Goal: Transaction & Acquisition: Purchase product/service

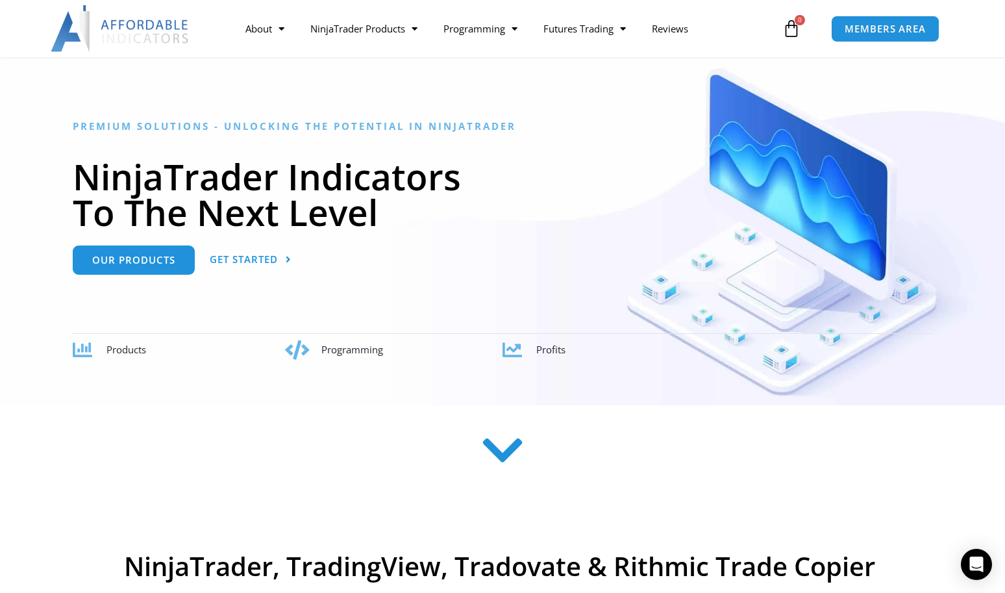
scroll to position [105, 0]
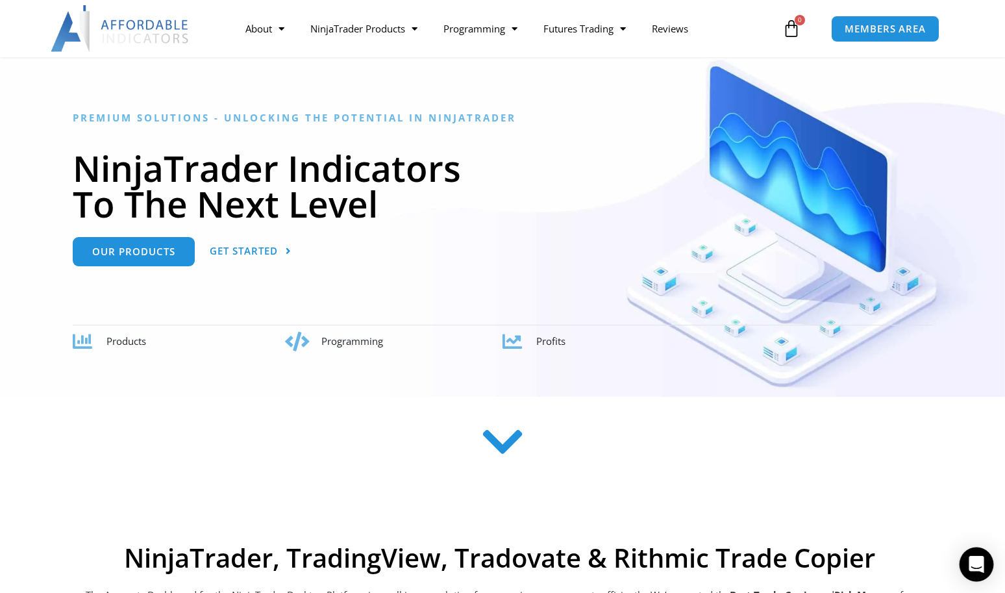
click at [980, 566] on icon "Open Intercom Messenger" at bounding box center [976, 564] width 15 height 17
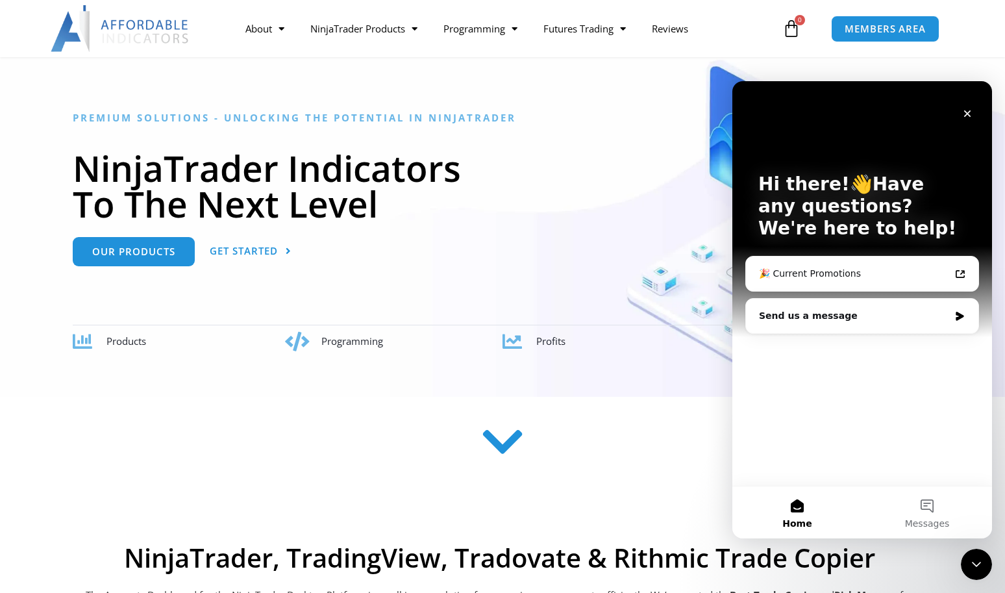
scroll to position [0, 0]
click at [849, 321] on div "Send us a message" at bounding box center [854, 316] width 190 height 14
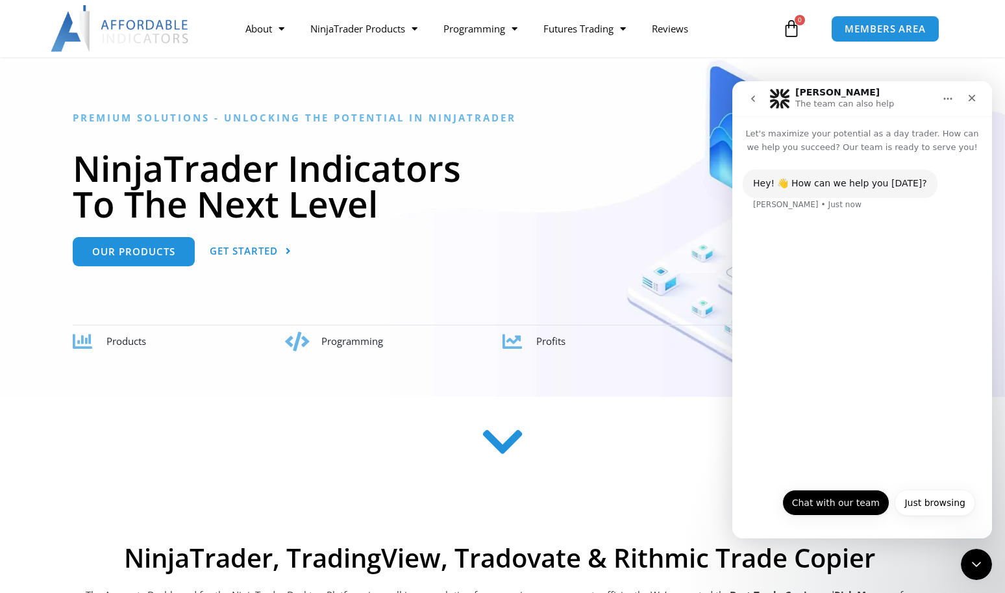
click at [833, 504] on button "Chat with our team" at bounding box center [835, 503] width 107 height 26
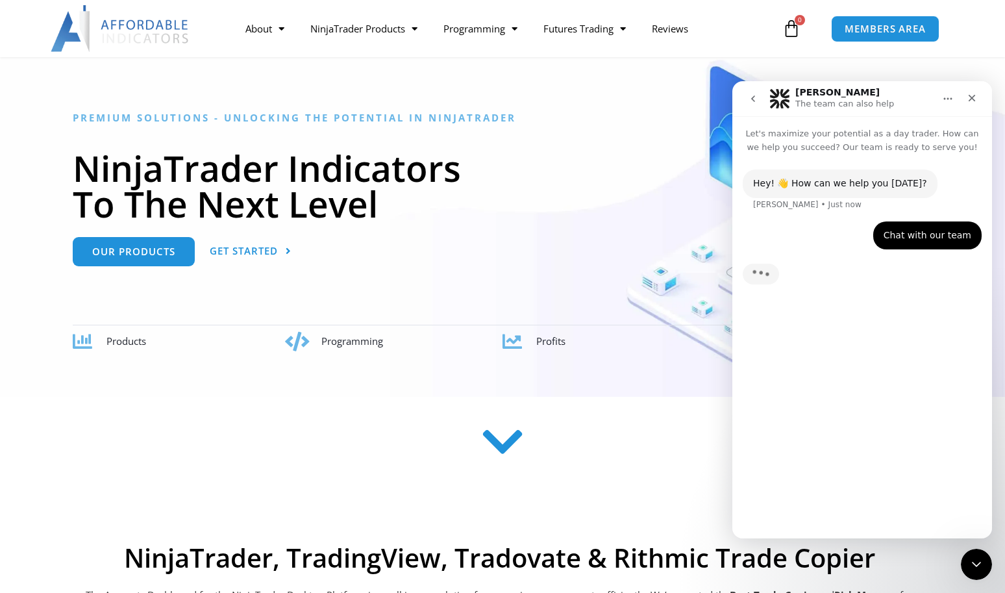
click at [790, 495] on div "Hey! 👋 How can we help you today? Solomon • Just now Chat with our team • Just …" at bounding box center [862, 340] width 260 height 373
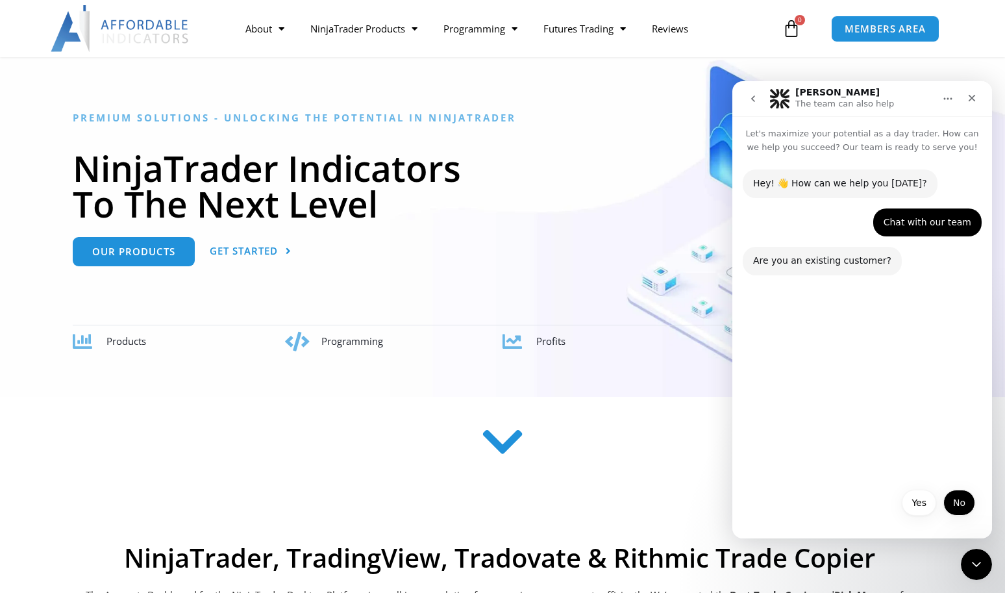
click at [962, 509] on button "No" at bounding box center [959, 503] width 32 height 26
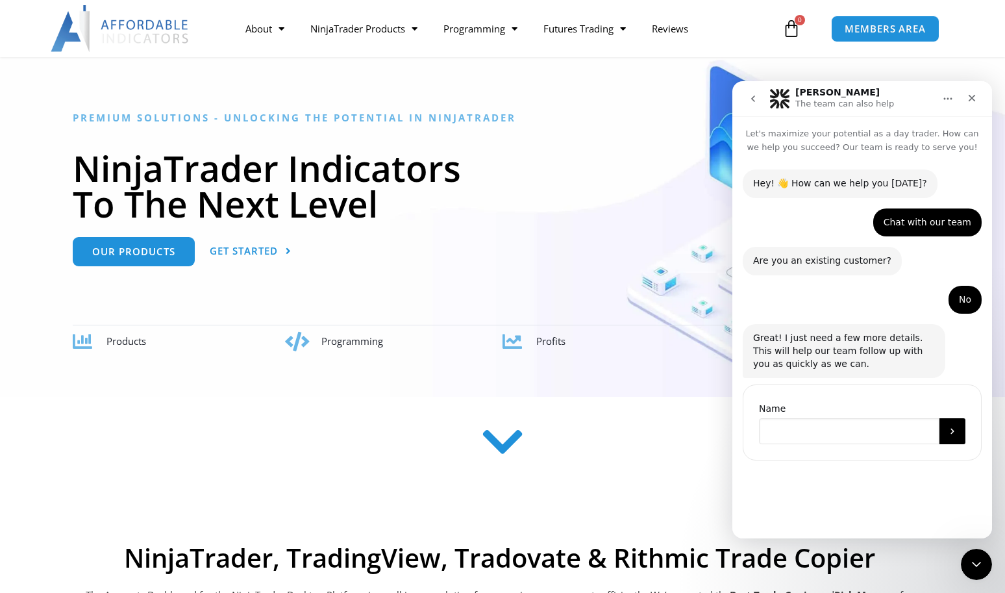
click at [827, 423] on input "Name" at bounding box center [849, 431] width 180 height 26
type input "******"
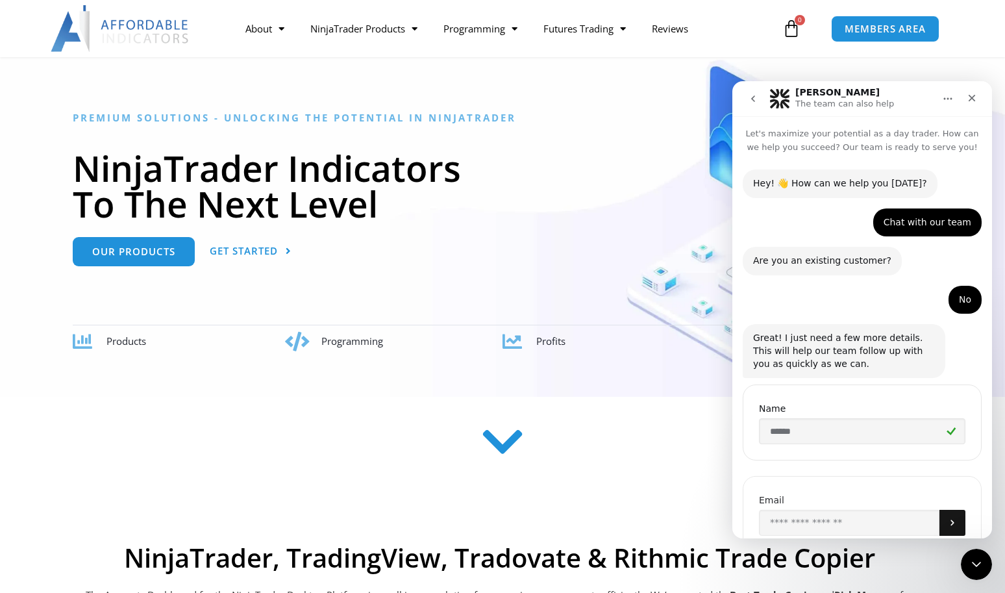
scroll to position [44, 0]
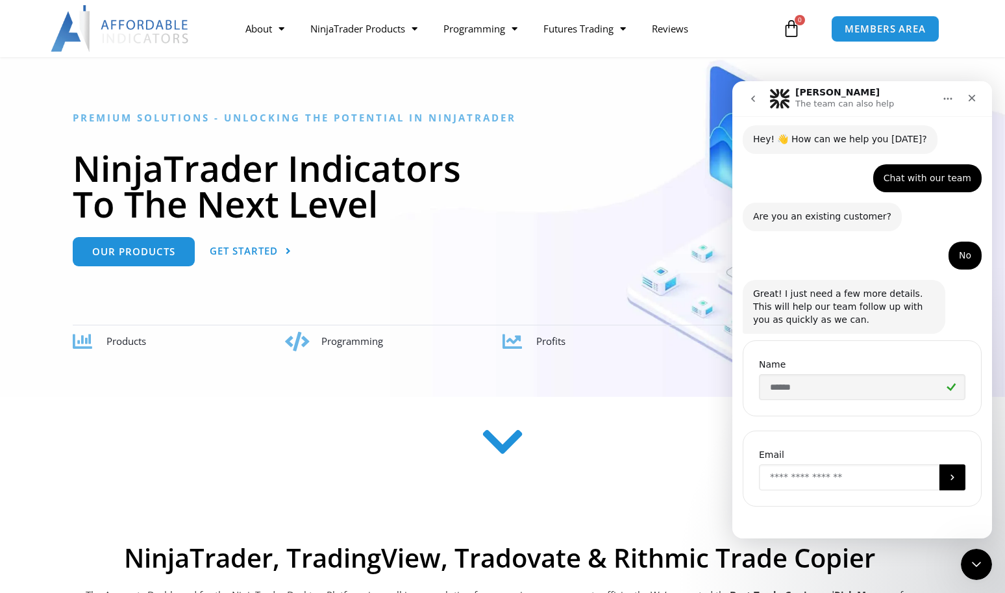
click at [839, 478] on input "Enter your email" at bounding box center [849, 477] width 180 height 26
type input "**"
type input "**********"
click at [951, 477] on icon "Submit" at bounding box center [951, 478] width 3 height 6
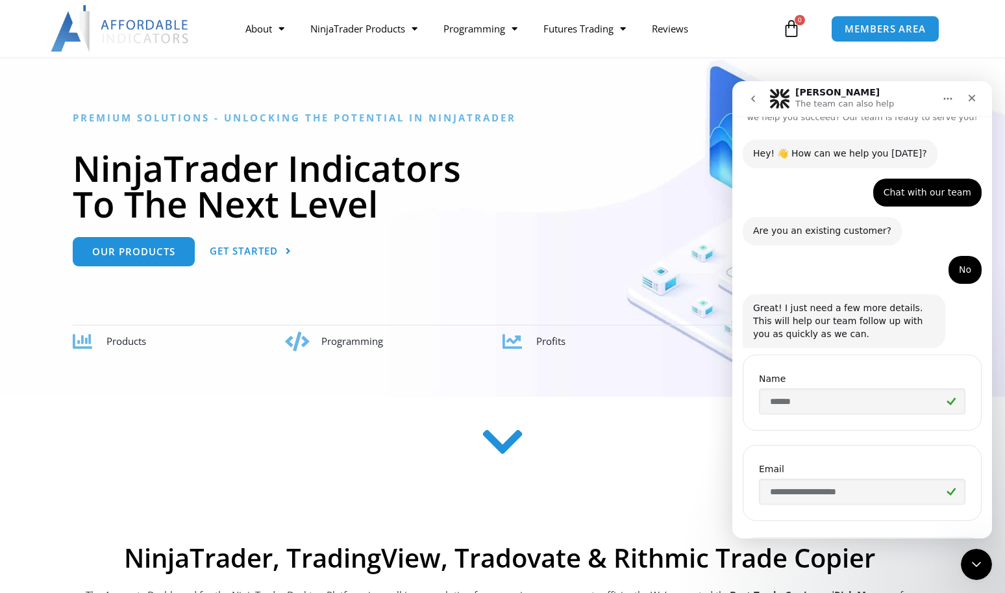
scroll to position [134, 0]
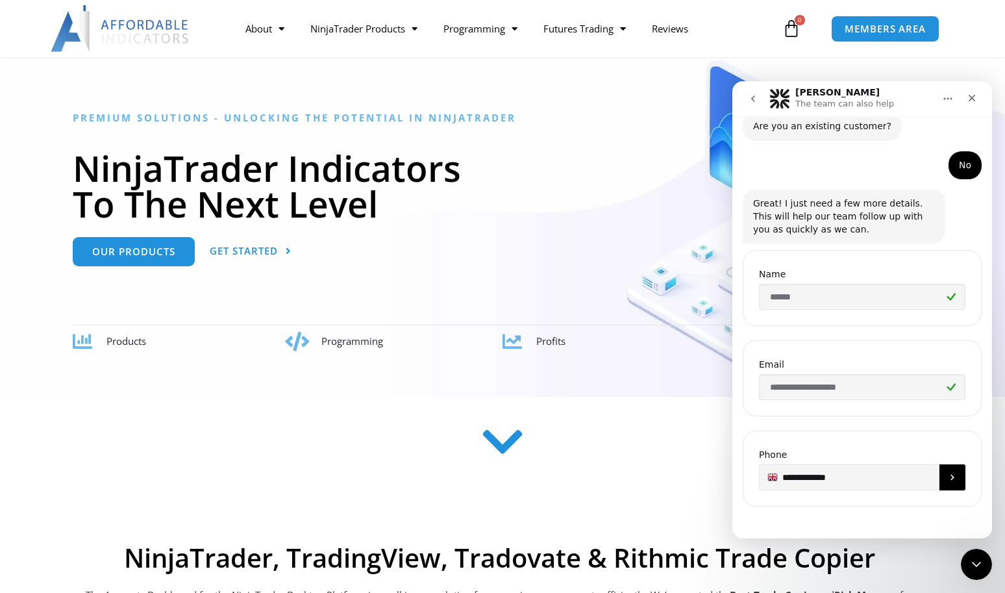
type input "**********"
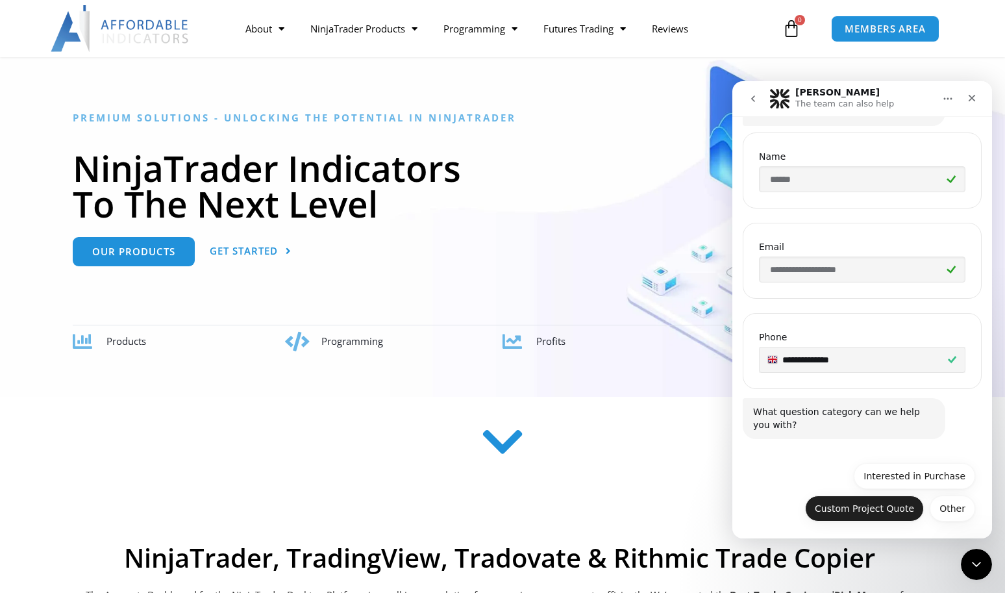
scroll to position [253, 0]
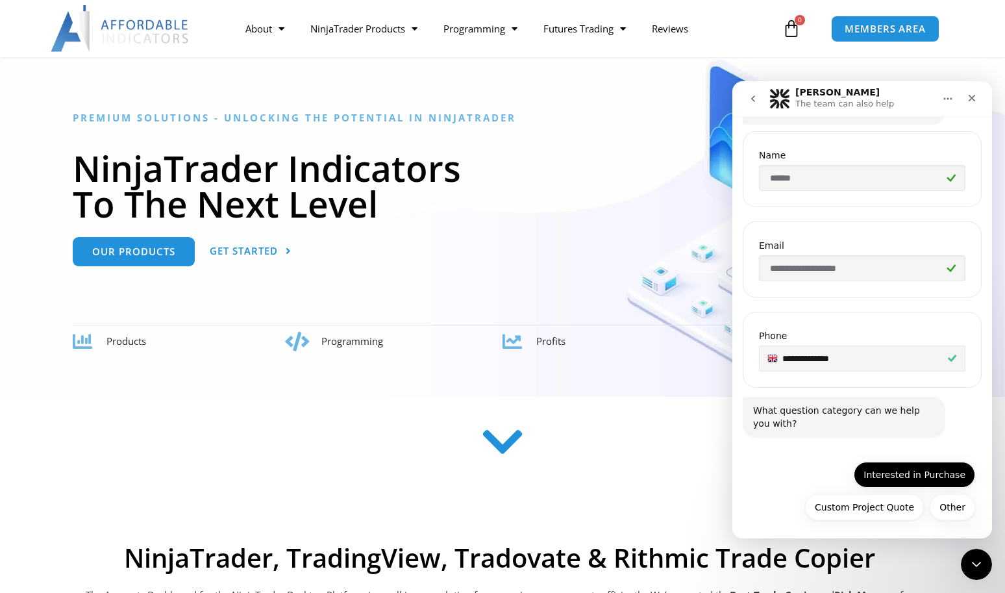
click at [936, 477] on button "Interested in Purchase" at bounding box center [914, 475] width 121 height 26
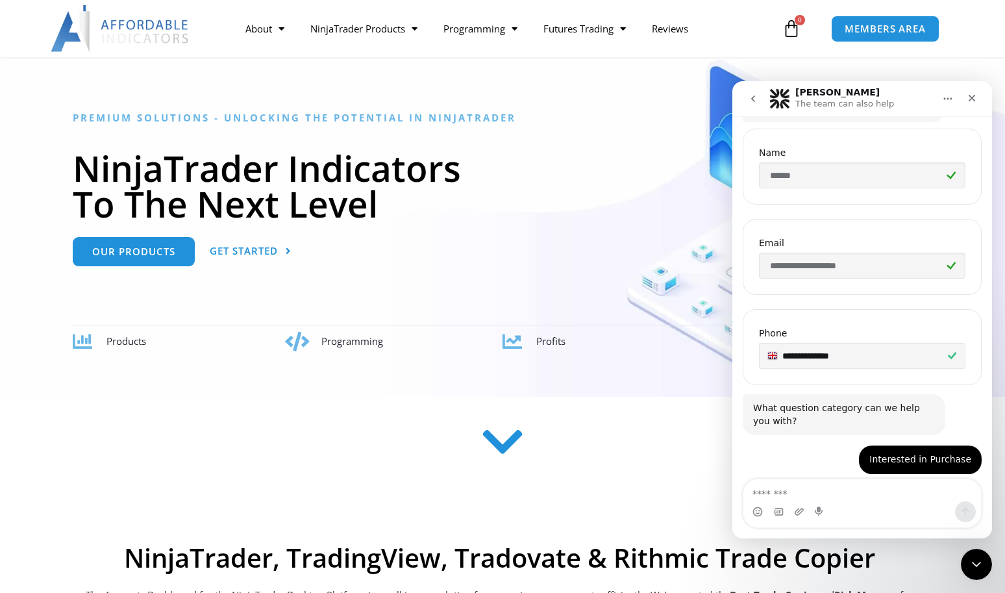
scroll to position [325, 0]
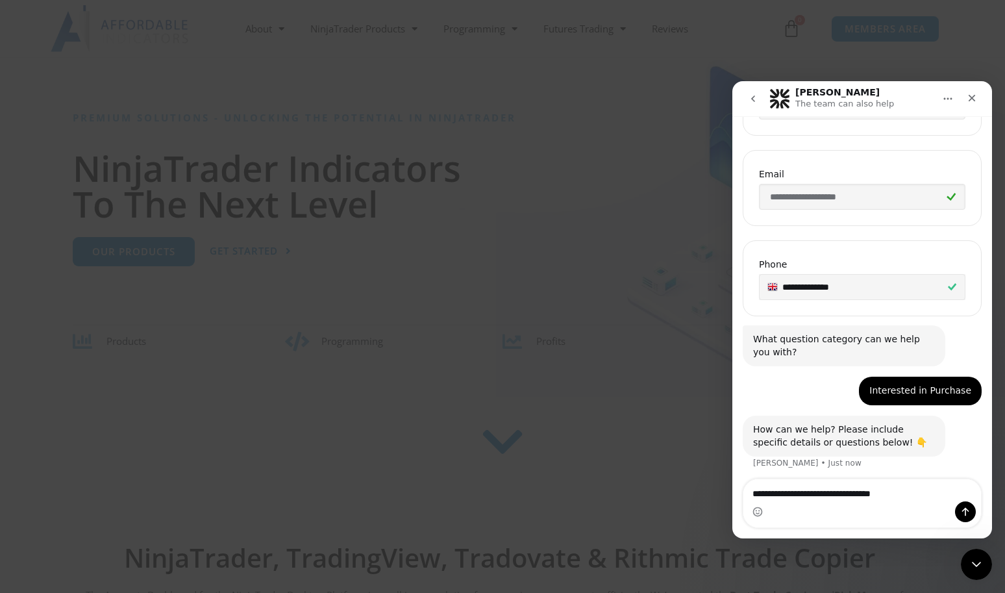
type textarea "**********"
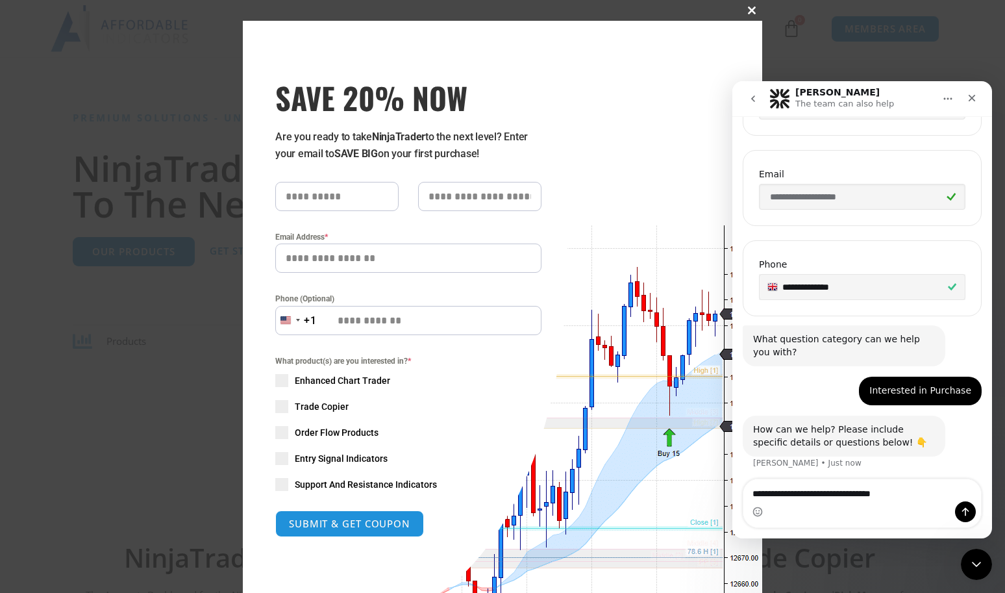
click at [751, 12] on span at bounding box center [751, 10] width 21 height 8
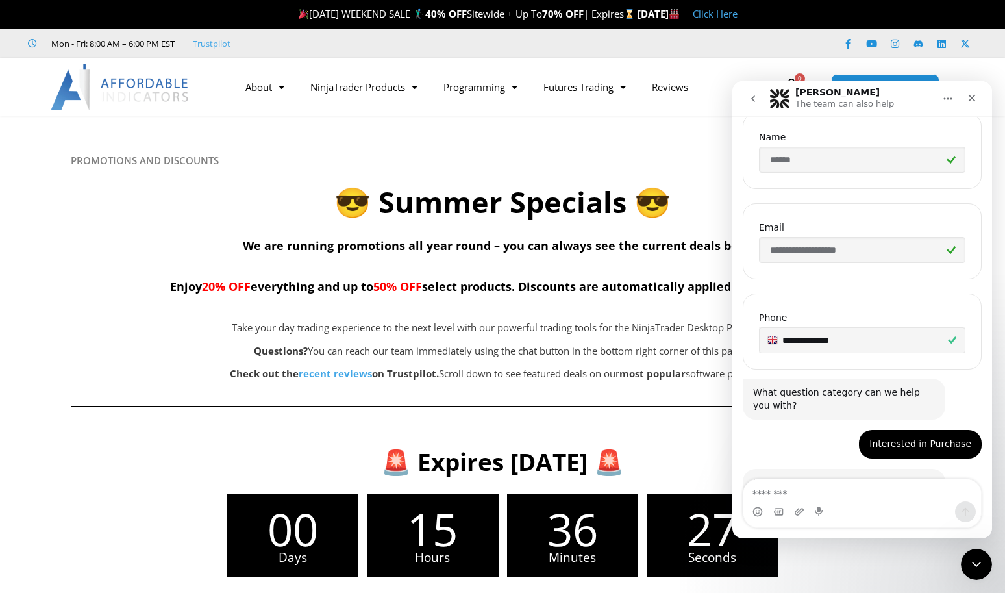
scroll to position [325, 0]
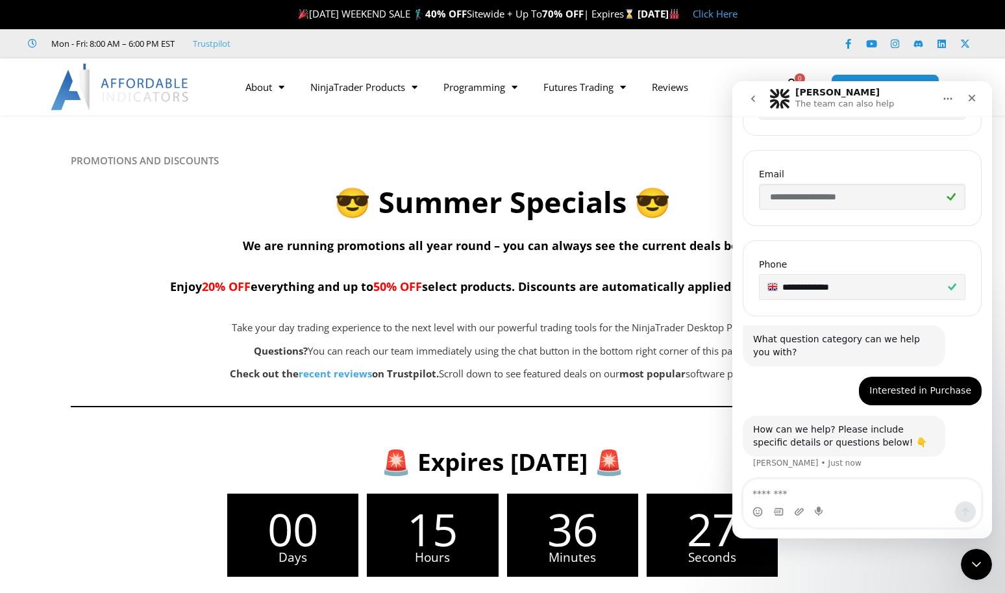
click at [643, 293] on span "Enjoy 20% OFF everything and up to 50% OFF select products. Discounts are autom…" at bounding box center [502, 287] width 665 height 16
click at [407, 273] on h4 "We are running promotions all year round – you can always see the current deals…" at bounding box center [502, 265] width 863 height 62
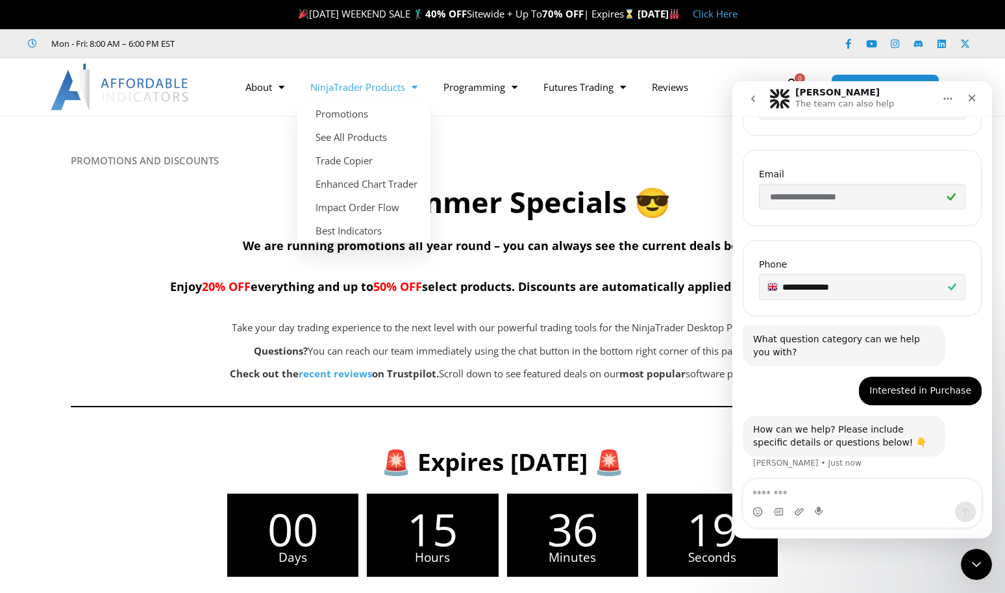
click at [404, 84] on link "NinjaTrader Products" at bounding box center [363, 87] width 133 height 30
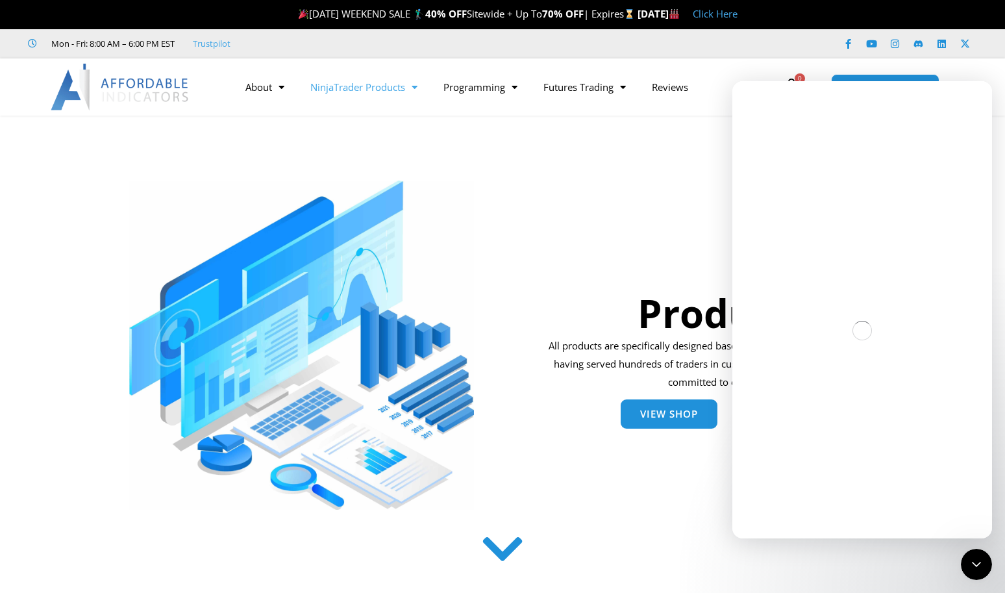
click at [671, 412] on span "View Shop" at bounding box center [669, 414] width 58 height 10
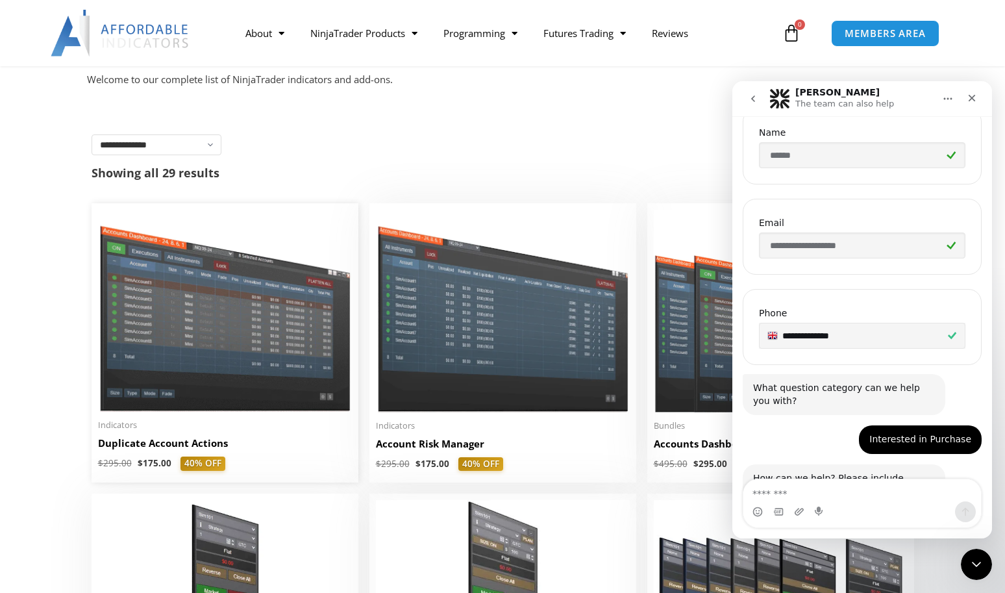
scroll to position [325, 0]
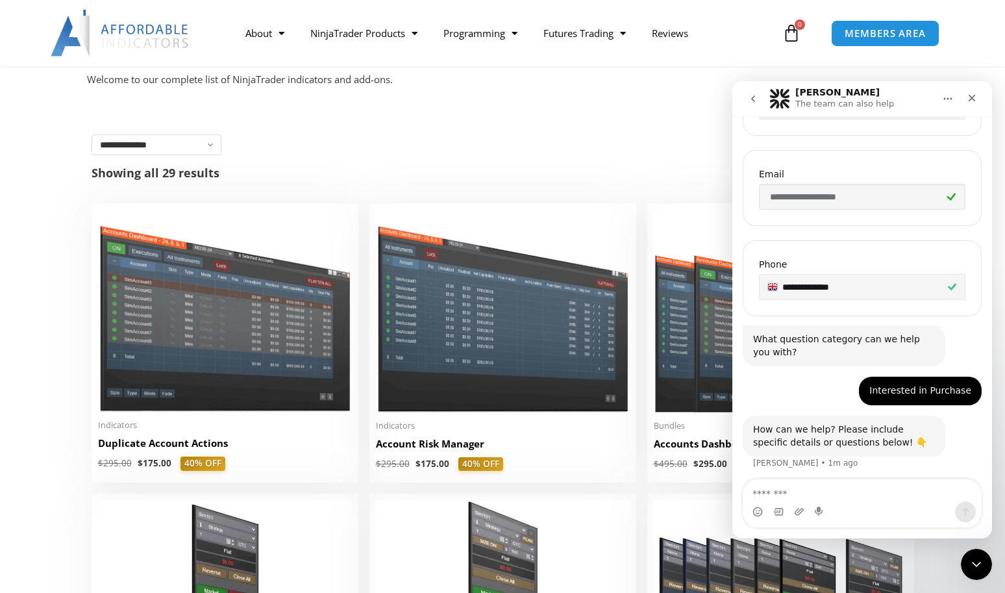
click at [839, 499] on textarea "Message…" at bounding box center [862, 490] width 238 height 22
type textarea "**********"
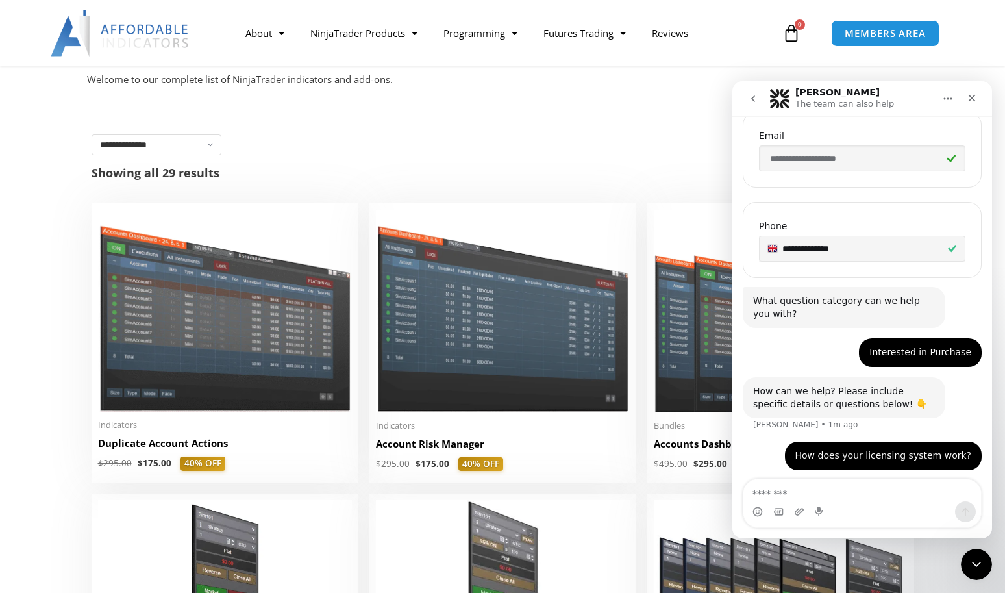
scroll to position [405, 0]
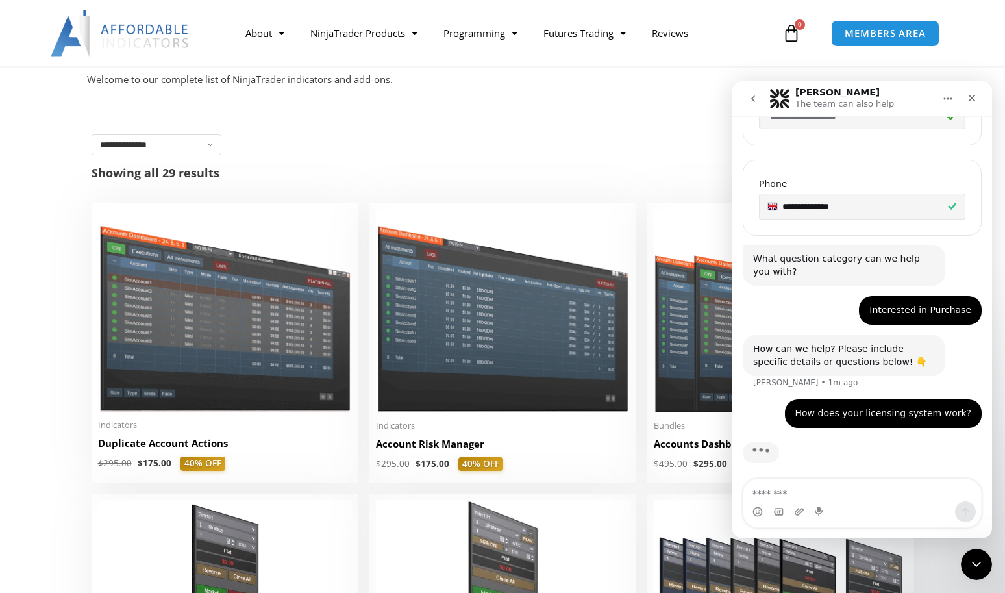
click at [953, 95] on button "Home" at bounding box center [948, 98] width 25 height 25
click at [898, 93] on div "Solomon The team can also help" at bounding box center [851, 99] width 165 height 23
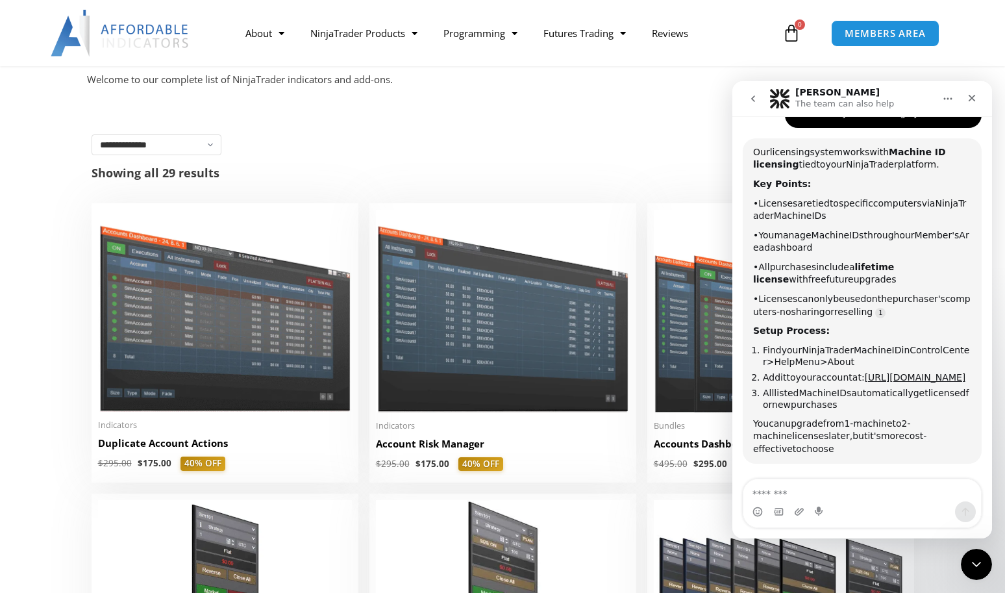
scroll to position [701, 0]
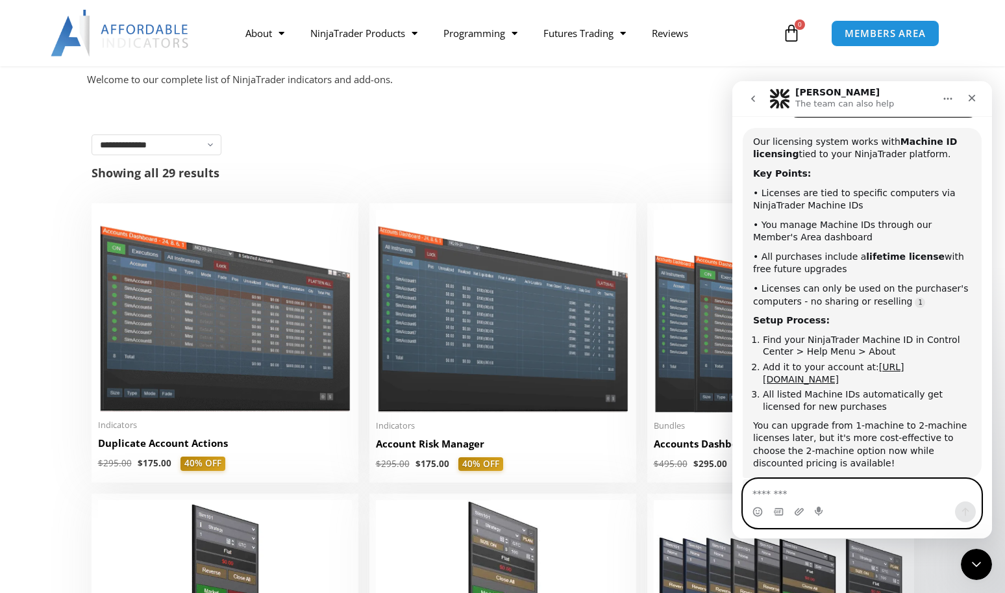
click at [795, 491] on textarea "Message…" at bounding box center [862, 490] width 238 height 22
type textarea "*"
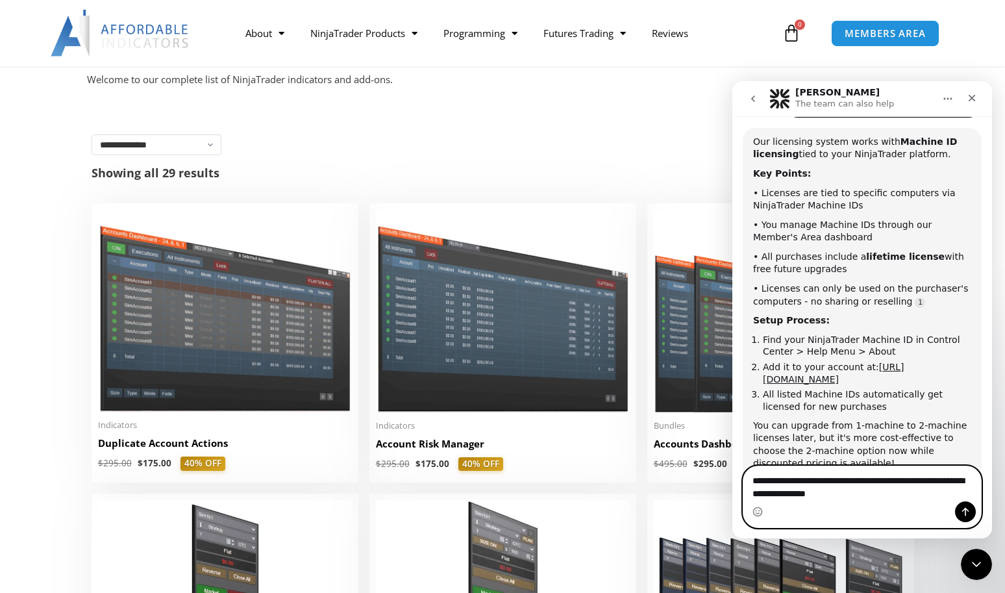
drag, startPoint x: 795, startPoint y: 491, endPoint x: 857, endPoint y: 495, distance: 61.8
click at [857, 495] on textarea "**********" at bounding box center [862, 483] width 238 height 35
click at [934, 489] on textarea "**********" at bounding box center [862, 483] width 238 height 35
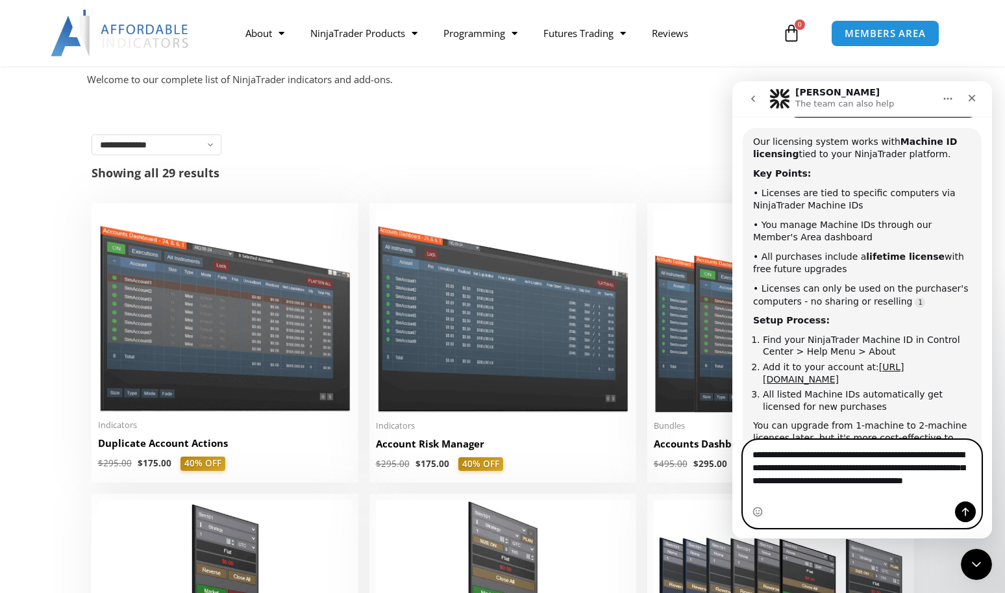
type textarea "**********"
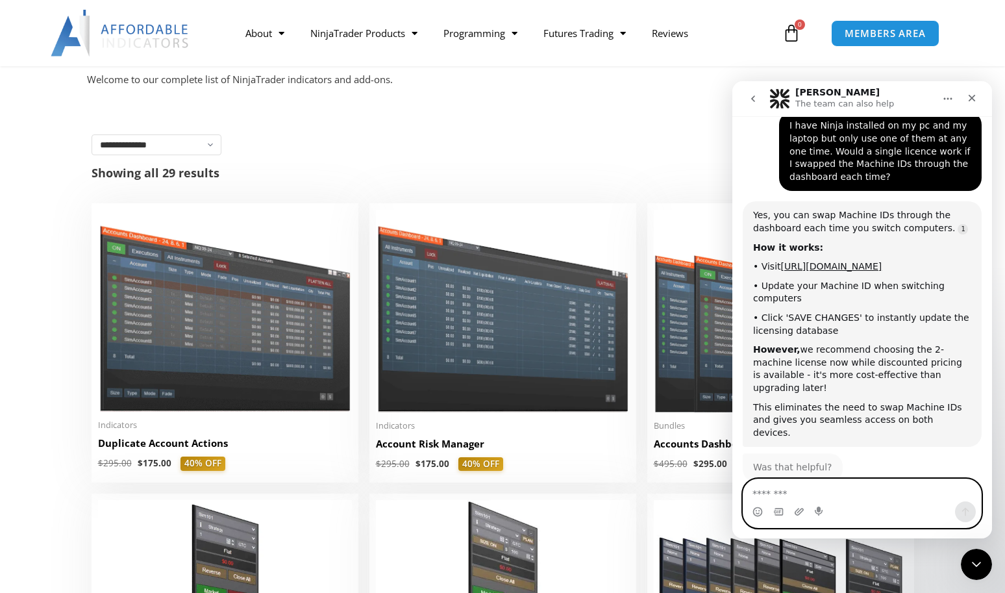
scroll to position [1111, 0]
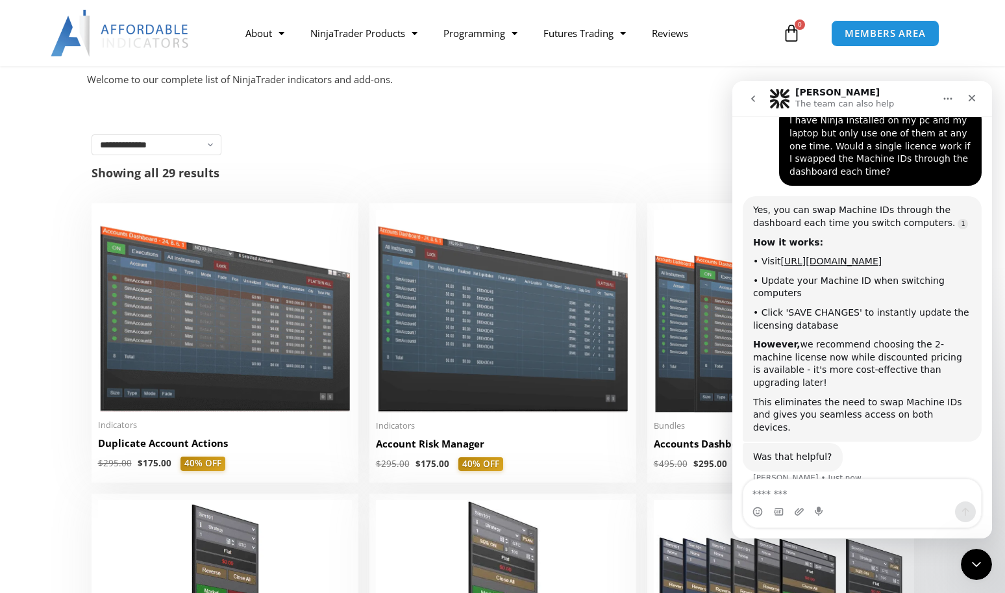
click at [795, 451] on div "Was that helpful?" at bounding box center [792, 457] width 79 height 13
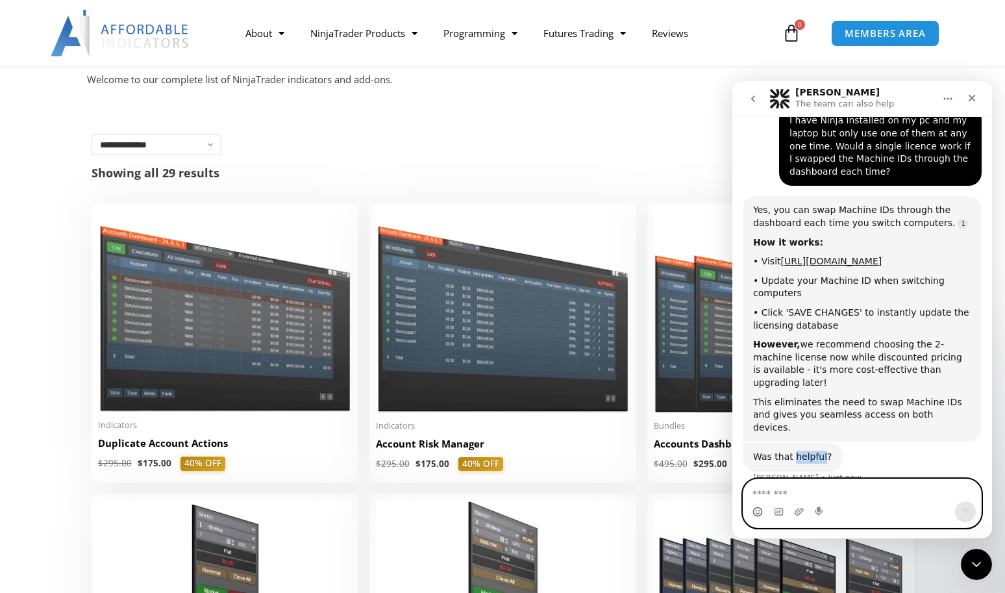
click at [760, 515] on circle "Emoji picker" at bounding box center [757, 511] width 8 height 8
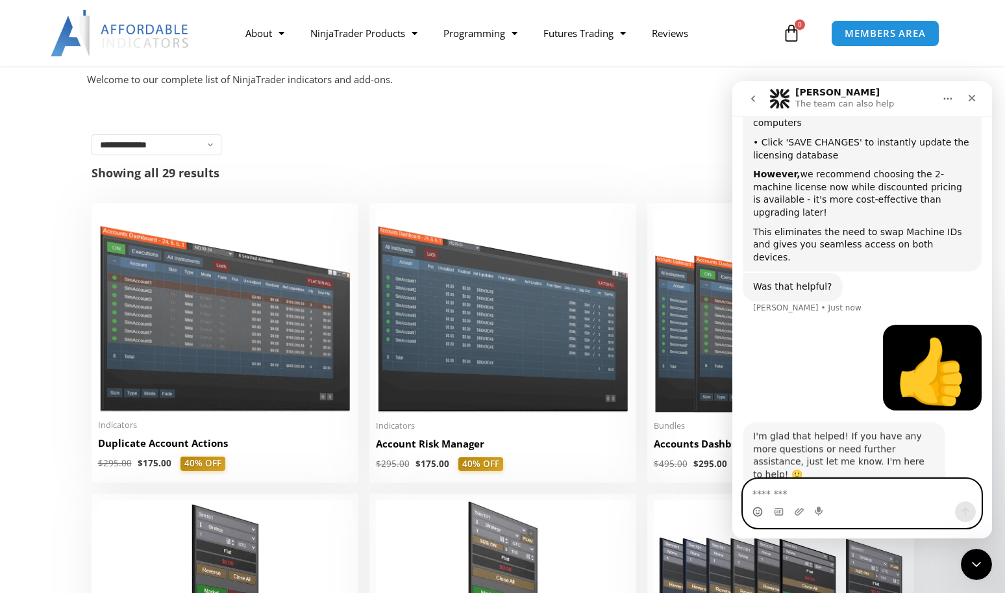
scroll to position [1284, 0]
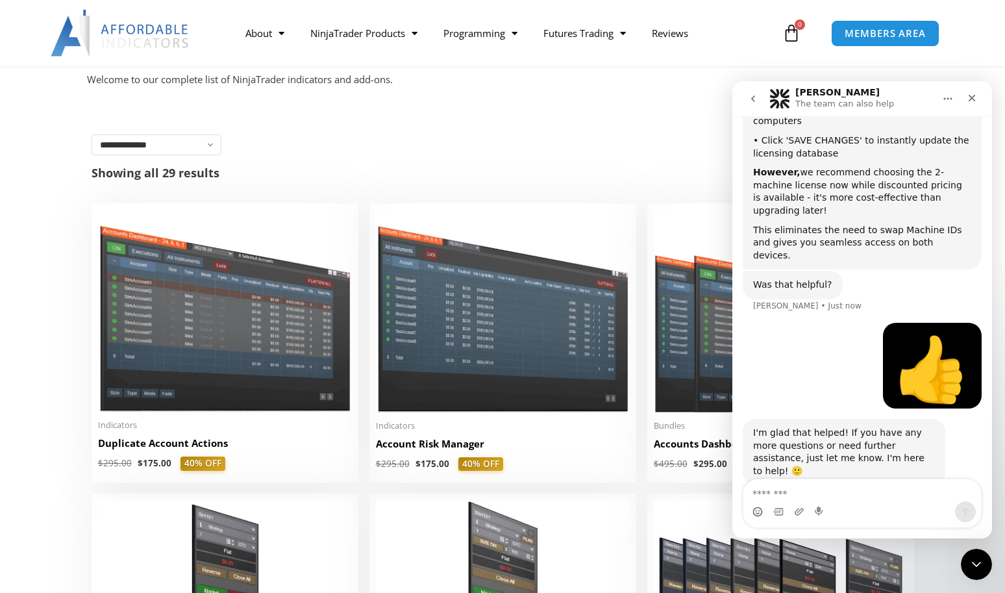
click at [682, 219] on img at bounding box center [781, 311] width 254 height 203
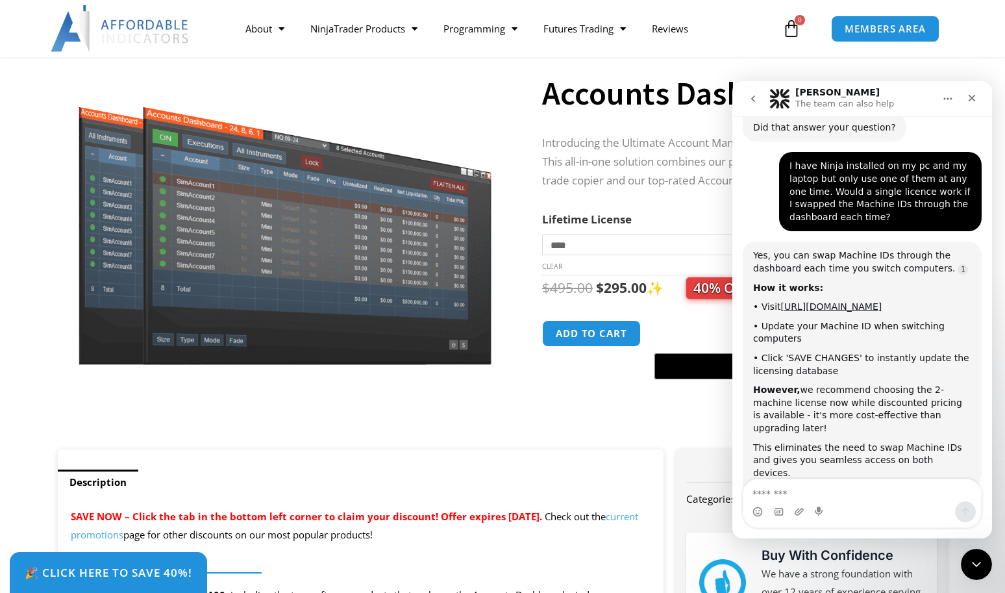
scroll to position [1271, 0]
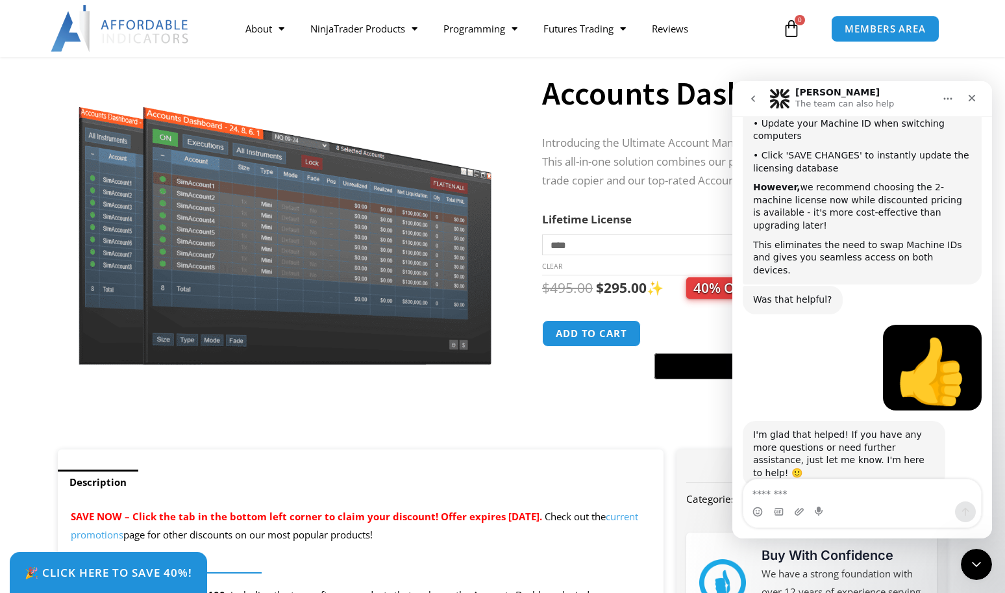
click at [606, 167] on p "Introducing the Ultimate Account Management Bundle for NinjaTrader! This all-in…" at bounding box center [731, 162] width 379 height 56
click at [949, 102] on icon "Home" at bounding box center [948, 98] width 10 height 10
drag, startPoint x: 673, startPoint y: 240, endPoint x: 684, endPoint y: 147, distance: 94.1
click at [684, 147] on p "Introducing the Ultimate Account Management Bundle for NinjaTrader! This all-in…" at bounding box center [731, 162] width 379 height 56
click at [693, 142] on p "Introducing the Ultimate Account Management Bundle for NinjaTrader! This all-in…" at bounding box center [731, 162] width 379 height 56
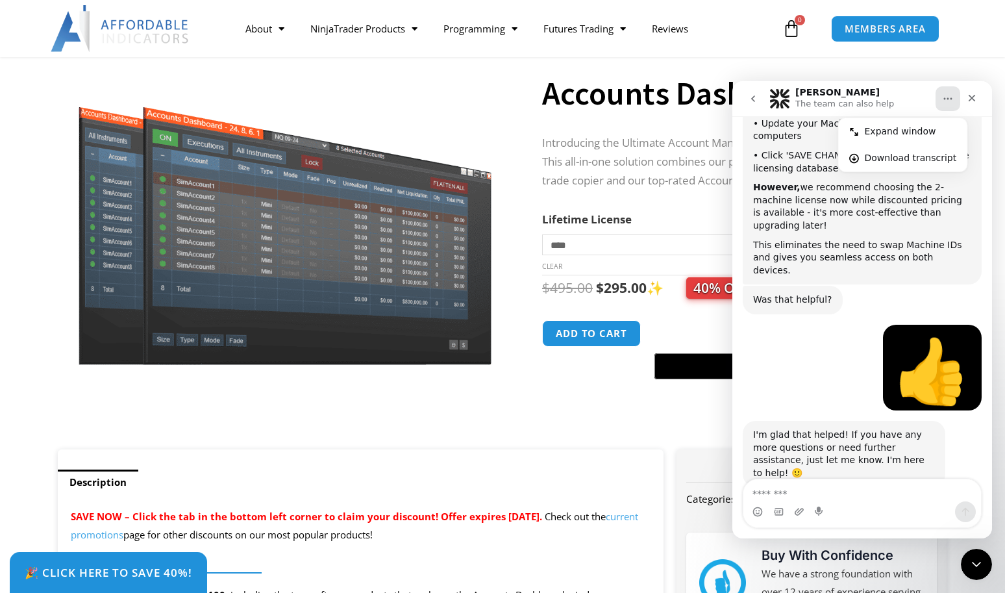
click at [752, 105] on button "go back" at bounding box center [753, 98] width 25 height 25
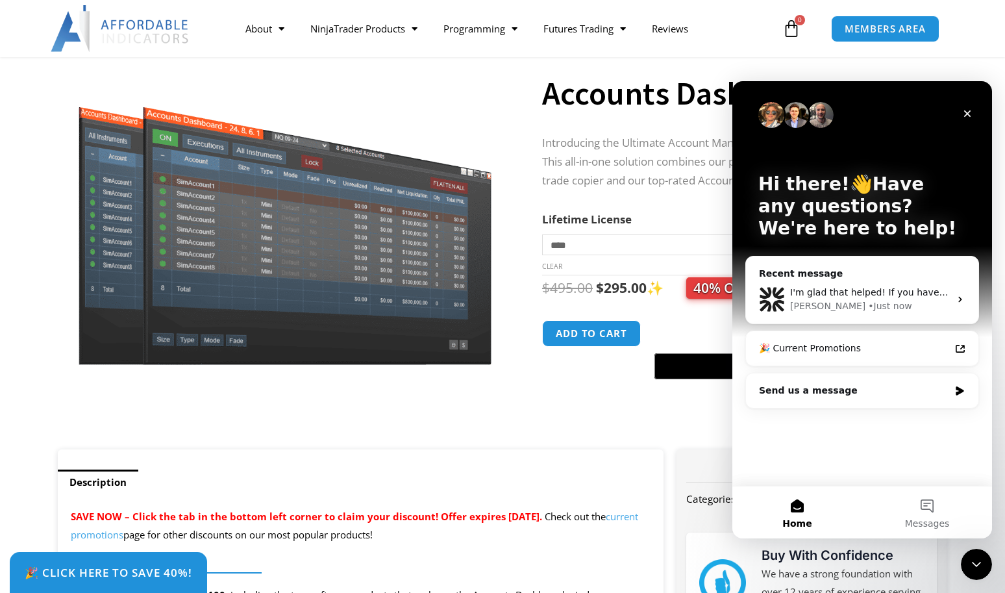
scroll to position [0, 0]
click at [839, 351] on div "🎉 Current Promotions" at bounding box center [854, 348] width 191 height 14
click at [652, 116] on div "Accounts Dashboard Suite" at bounding box center [731, 83] width 379 height 76
click at [967, 114] on icon "Close" at bounding box center [967, 113] width 7 height 7
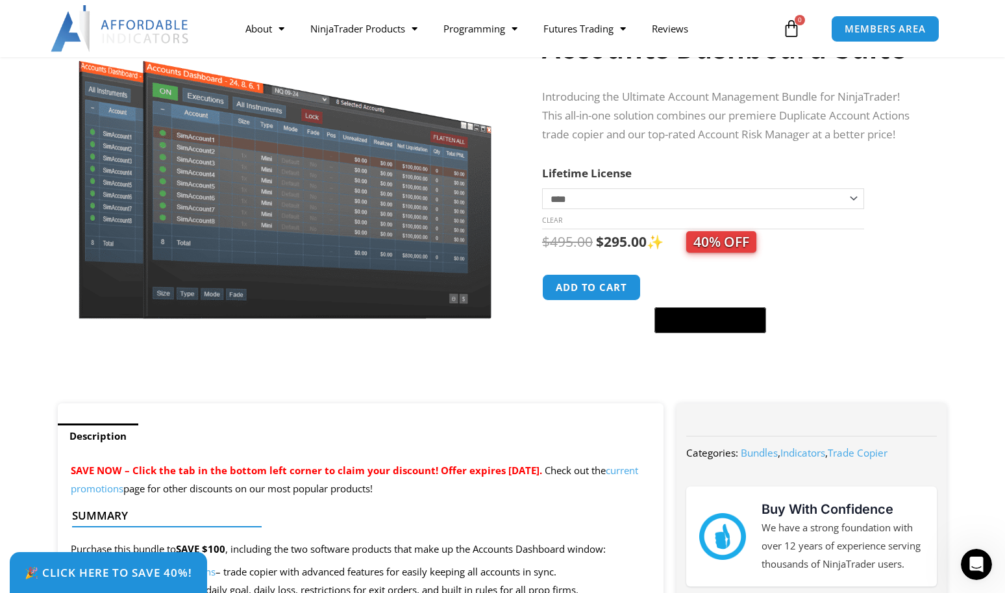
scroll to position [151, 0]
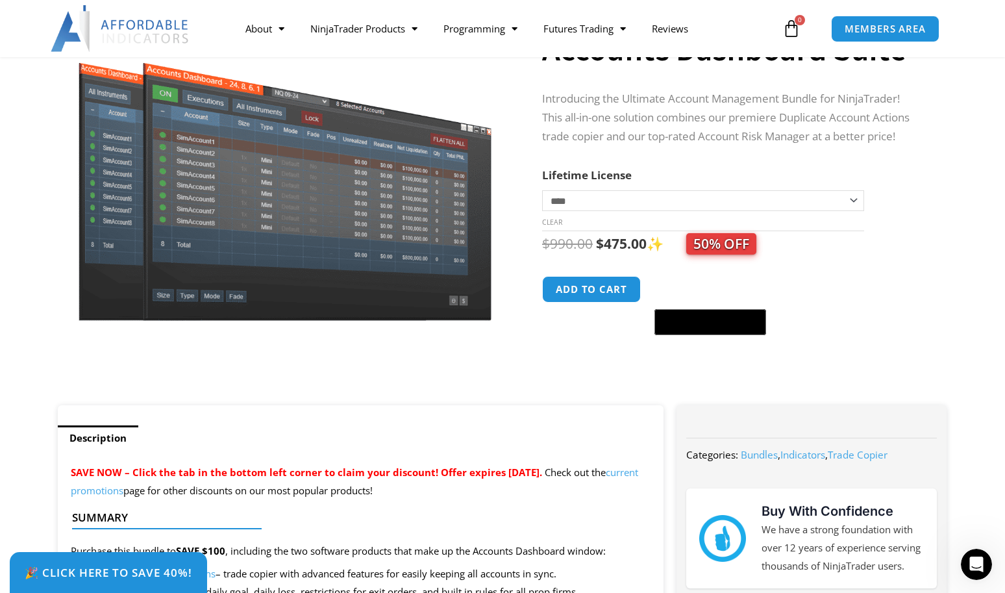
select select "*"
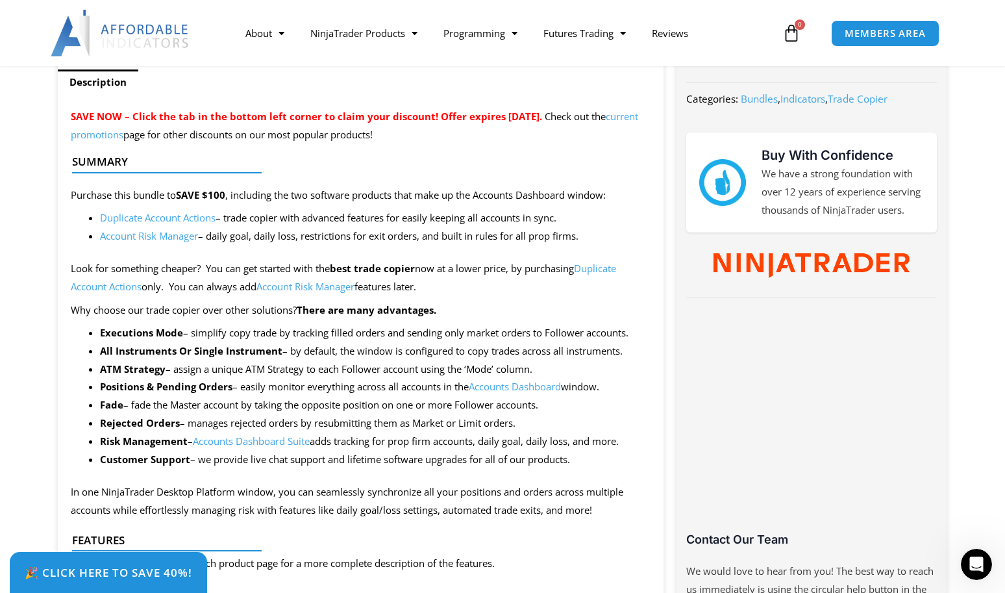
scroll to position [467, 0]
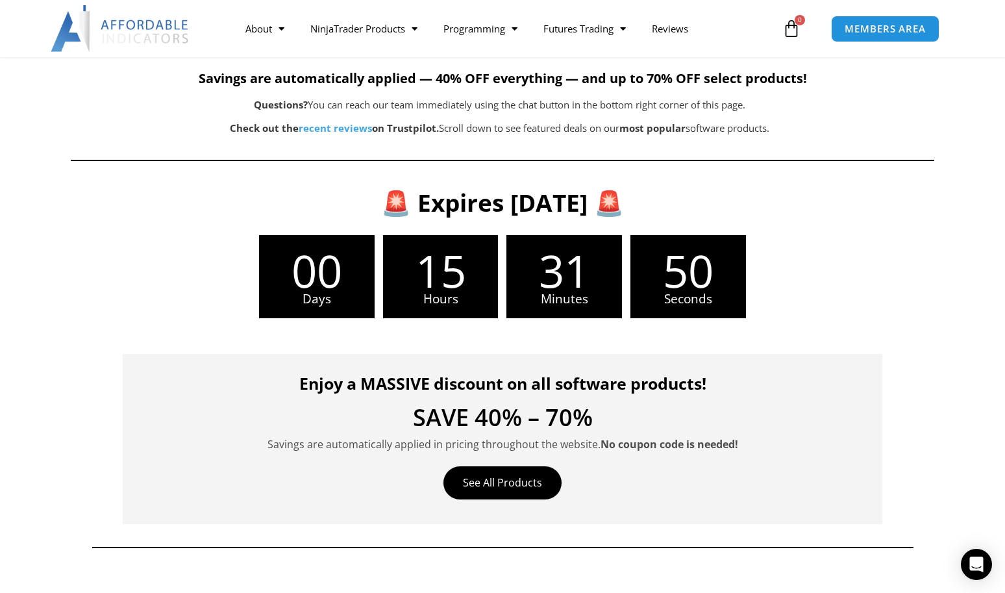
scroll to position [98, 0]
